Goal: Task Accomplishment & Management: Manage account settings

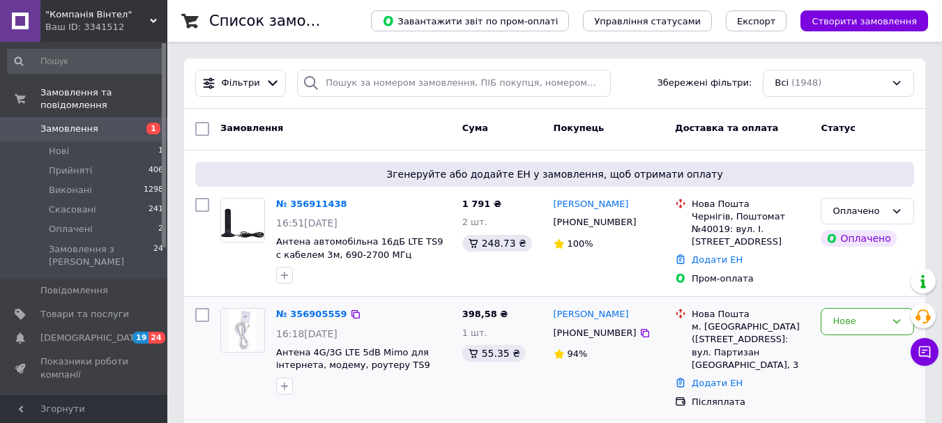
scroll to position [70, 0]
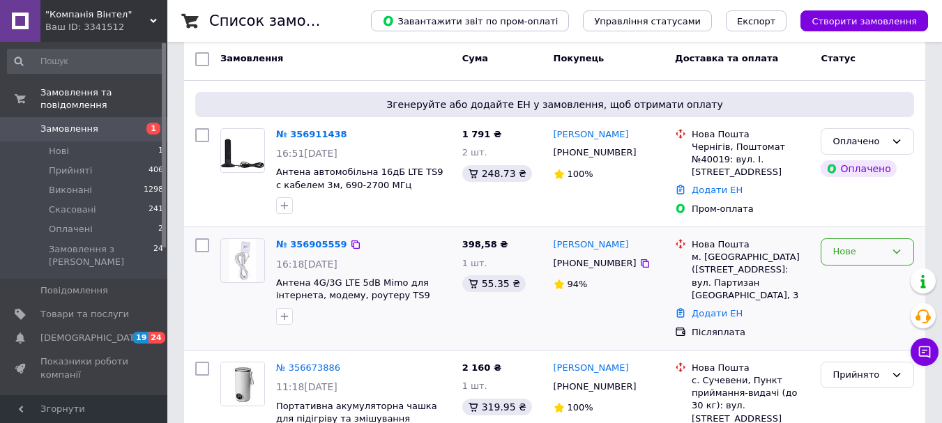
click at [858, 250] on div "Нове" at bounding box center [859, 252] width 53 height 15
click at [841, 275] on li "Прийнято" at bounding box center [867, 281] width 92 height 26
click at [307, 245] on link "№ 356905559" at bounding box center [308, 244] width 64 height 10
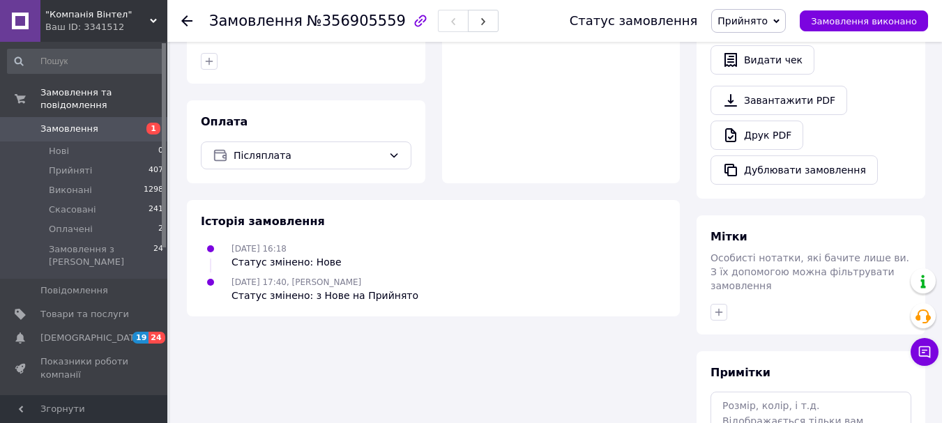
scroll to position [488, 0]
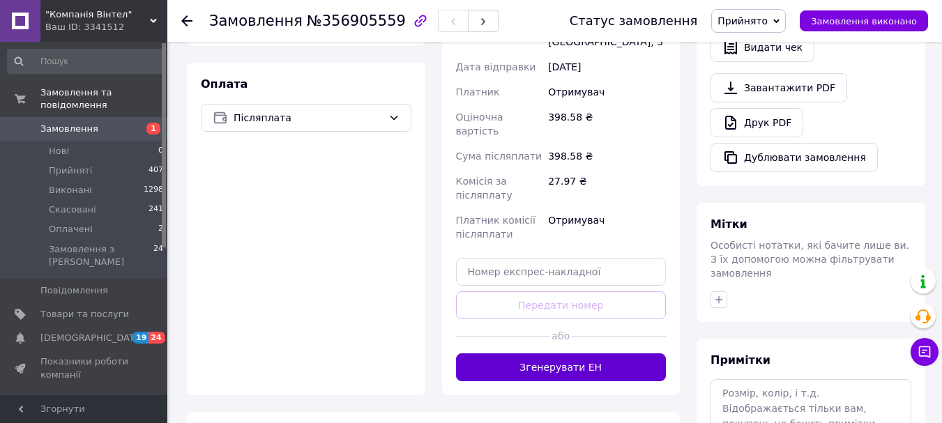
click at [566, 354] on button "Згенерувати ЕН" at bounding box center [561, 368] width 211 height 28
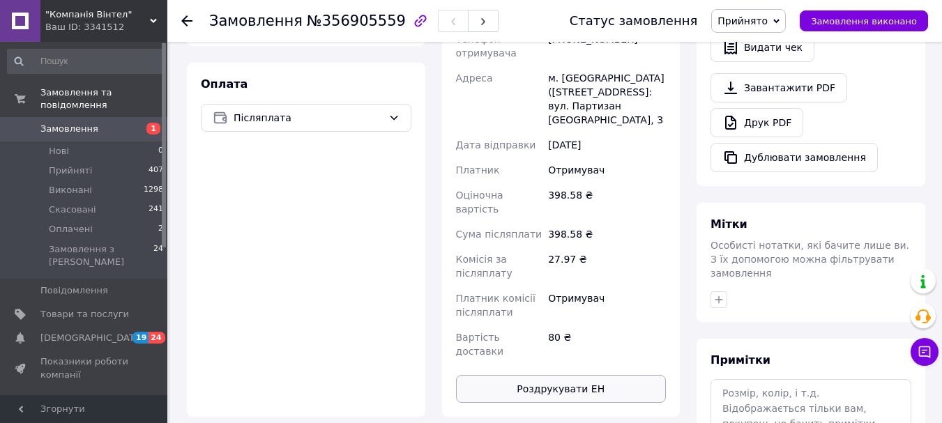
click at [567, 375] on button "Роздрукувати ЕН" at bounding box center [561, 389] width 211 height 28
click at [188, 17] on icon at bounding box center [186, 20] width 11 height 11
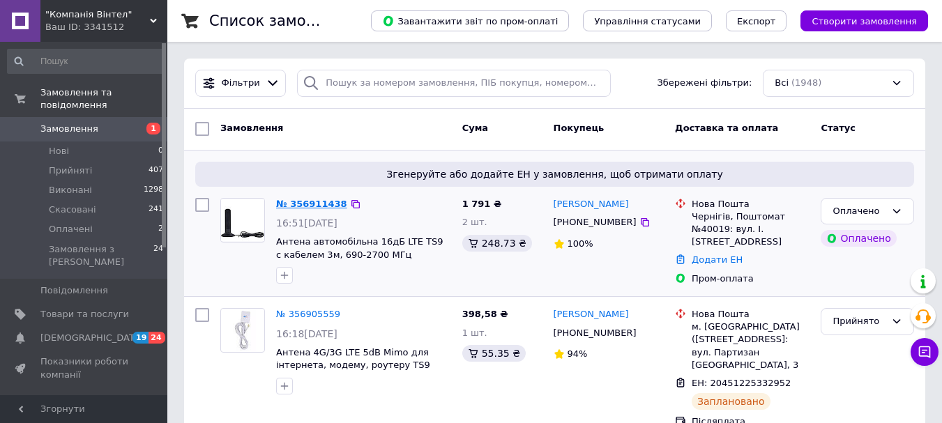
click at [321, 206] on link "№ 356911438" at bounding box center [311, 204] width 71 height 10
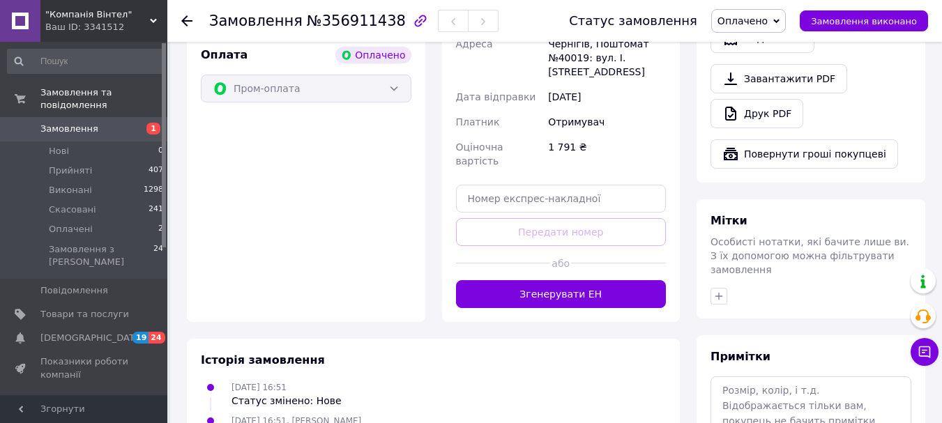
scroll to position [558, 0]
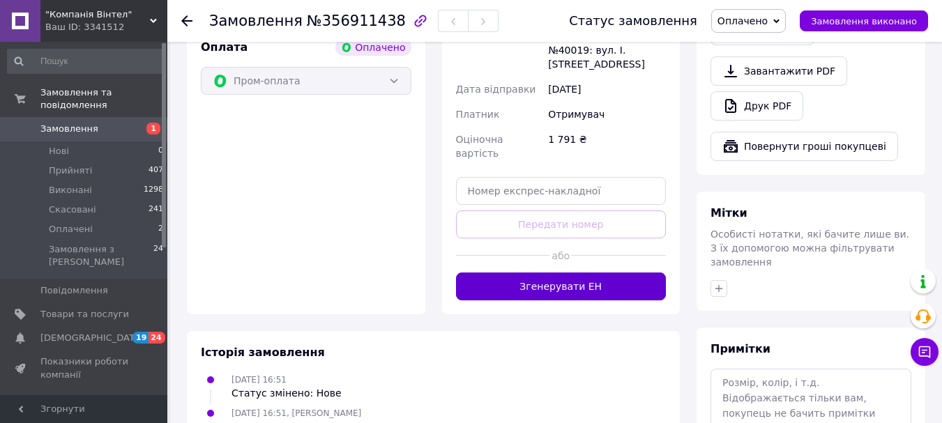
click at [550, 273] on button "Згенерувати ЕН" at bounding box center [561, 287] width 211 height 28
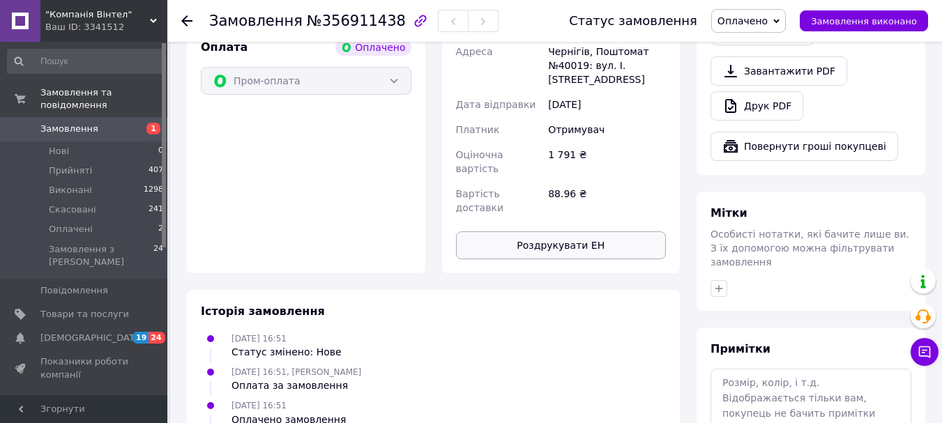
click at [563, 232] on button "Роздрукувати ЕН" at bounding box center [561, 246] width 211 height 28
click at [183, 17] on icon at bounding box center [186, 20] width 11 height 11
